Goal: Task Accomplishment & Management: Manage account settings

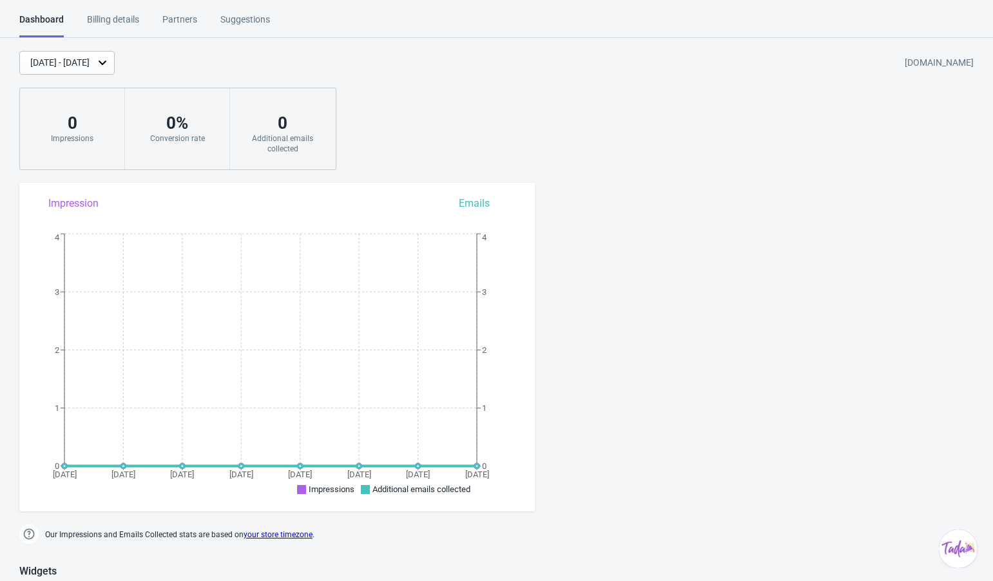
click at [113, 21] on div "Billing details" at bounding box center [113, 24] width 52 height 23
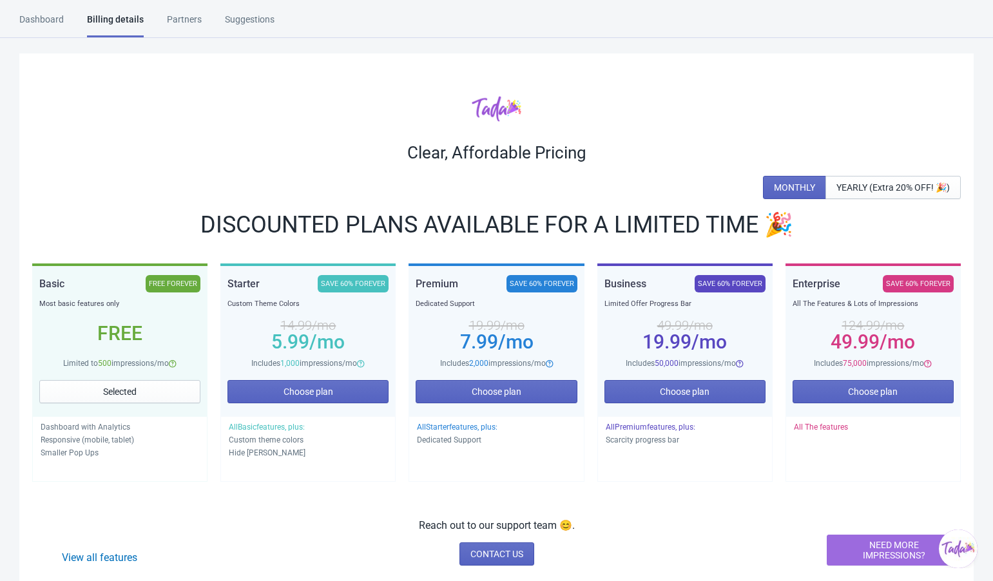
click at [46, 23] on div "Dashboard" at bounding box center [41, 24] width 44 height 23
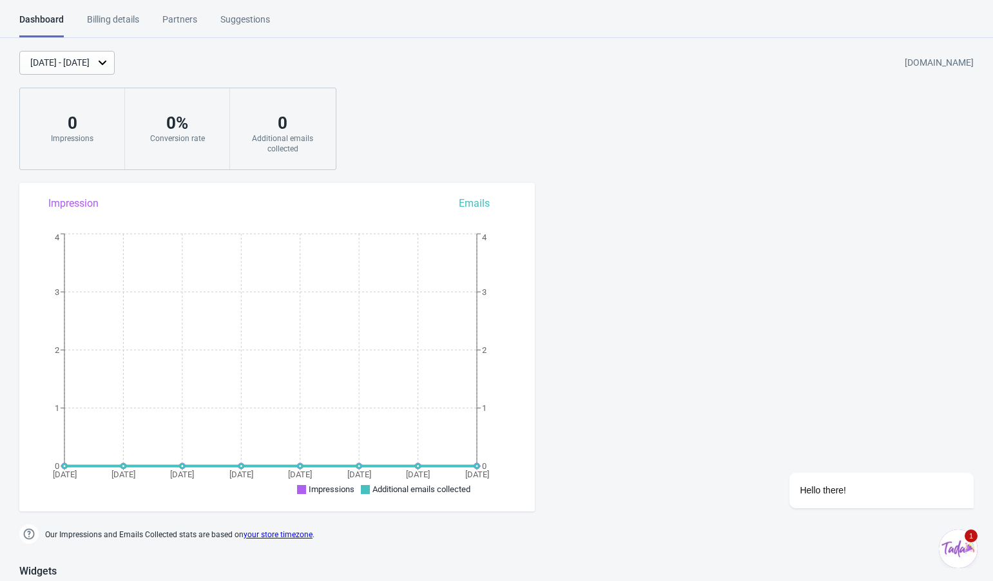
click at [957, 541] on img "Chat widget" at bounding box center [958, 549] width 39 height 39
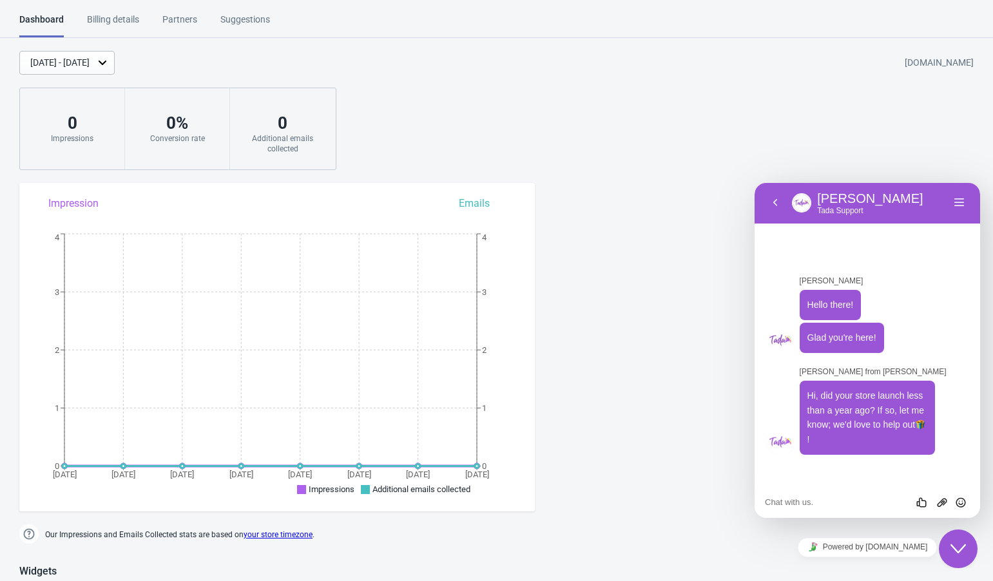
click at [957, 540] on button "Close Chat This icon closes the chat window." at bounding box center [958, 549] width 39 height 39
